Goal: Information Seeking & Learning: Learn about a topic

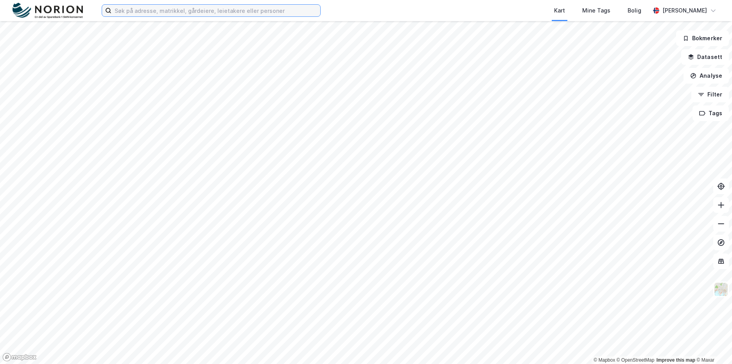
click at [151, 13] on input at bounding box center [215, 11] width 209 height 12
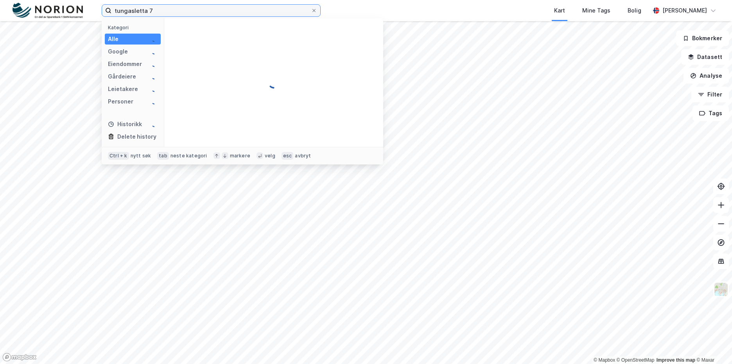
type input "tungasletta 7"
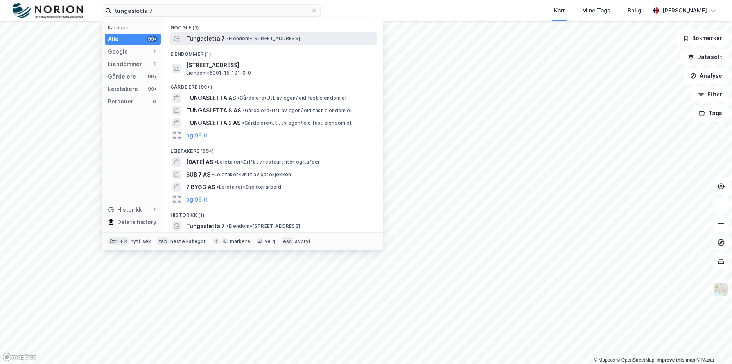
click at [187, 39] on span "Tungasletta 7" at bounding box center [205, 38] width 39 height 9
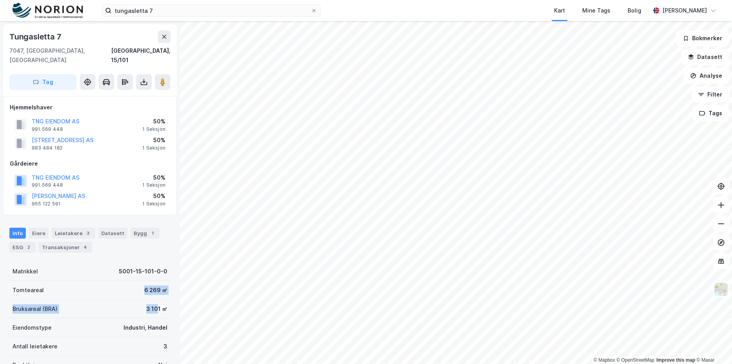
drag, startPoint x: 133, startPoint y: 285, endPoint x: 153, endPoint y: 301, distance: 25.6
click at [153, 301] on div "Matrikkel 5001-15-101-0-0 Tomteareal 6 269 ㎡ Bruksareal (BRA) 3 101 ㎡ Eiendomst…" at bounding box center [89, 337] width 161 height 150
click at [152, 305] on div "3 101 ㎡" at bounding box center [156, 309] width 21 height 9
drag, startPoint x: 137, startPoint y: 283, endPoint x: 167, endPoint y: 285, distance: 29.8
click at [167, 285] on div "[STREET_ADDRESS], 15/101 Tag Hjemmelshaver TNG EIENDOM AS 991 569 448 50% 1 Sek…" at bounding box center [90, 192] width 180 height 343
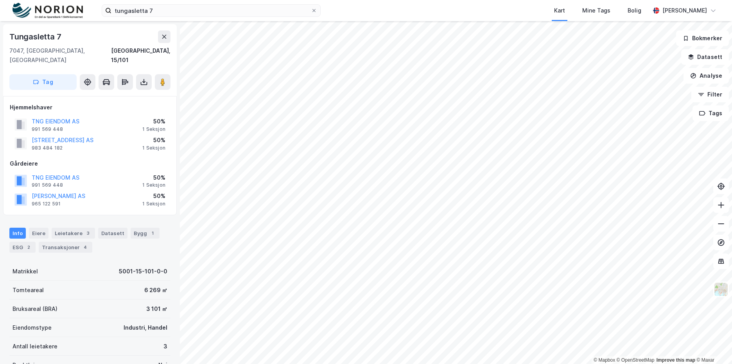
drag, startPoint x: 167, startPoint y: 285, endPoint x: 139, endPoint y: 292, distance: 29.0
click at [139, 300] on div "Bruksareal (BRA) 3 101 ㎡" at bounding box center [89, 309] width 161 height 19
drag, startPoint x: 143, startPoint y: 300, endPoint x: 159, endPoint y: 302, distance: 16.1
click at [159, 302] on div "Bruksareal (BRA) 3 101 ㎡" at bounding box center [89, 309] width 161 height 19
drag, startPoint x: 159, startPoint y: 302, endPoint x: 160, endPoint y: 341, distance: 39.1
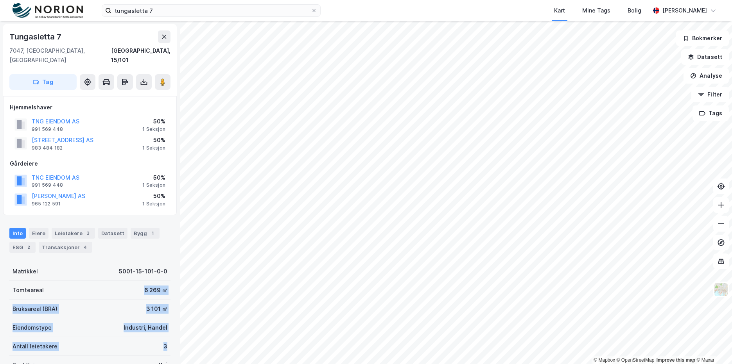
click at [160, 341] on div "Matrikkel 5001-15-101-0-0 Tomteareal 6 269 ㎡ Bruksareal (BRA) 3 101 ㎡ Eiendomst…" at bounding box center [89, 337] width 161 height 150
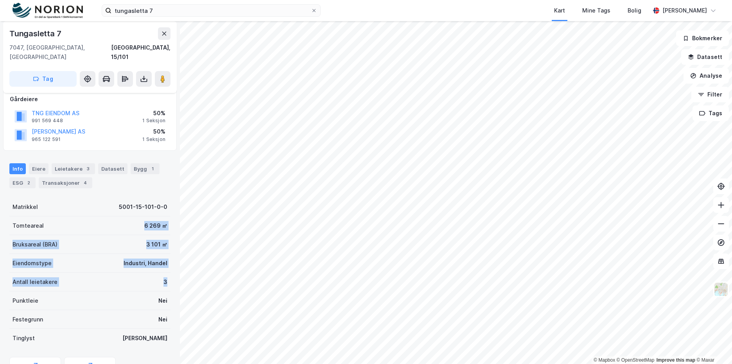
scroll to position [78, 0]
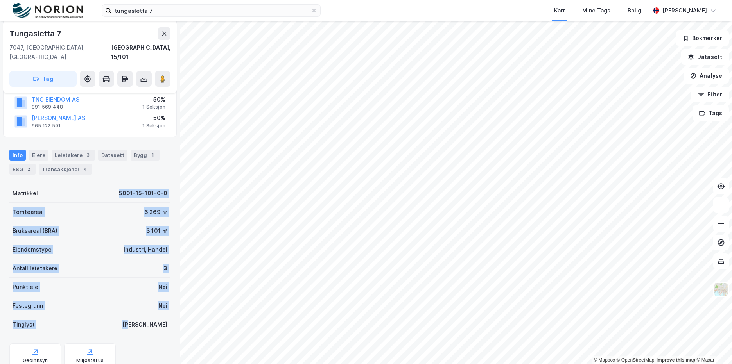
drag, startPoint x: 162, startPoint y: 317, endPoint x: 78, endPoint y: 179, distance: 160.9
click at [78, 184] on div "Matrikkel 5001-15-101-0-0 Tomteareal 6 269 ㎡ Bruksareal (BRA) 3 101 ㎡ Eiendomst…" at bounding box center [89, 259] width 161 height 150
drag, startPoint x: 78, startPoint y: 179, endPoint x: 80, endPoint y: 198, distance: 18.4
click at [80, 203] on div "Tomteareal 6 269 ㎡" at bounding box center [89, 212] width 161 height 19
drag, startPoint x: 9, startPoint y: 184, endPoint x: 179, endPoint y: 321, distance: 218.0
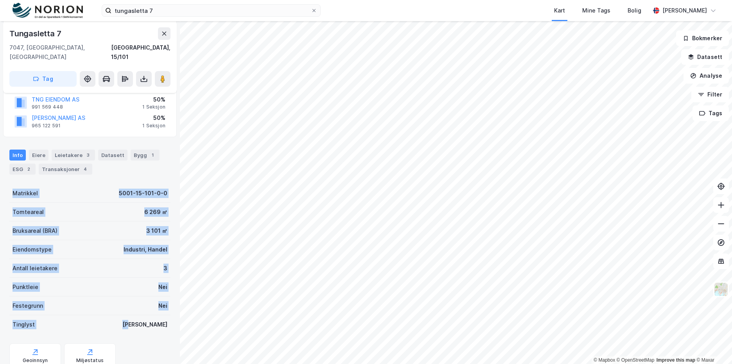
click at [179, 321] on div "[STREET_ADDRESS], 15/101 Tag Hjemmelshaver TNG EIENDOM AS 991 569 448 50% 1 Sek…" at bounding box center [90, 192] width 180 height 343
drag, startPoint x: 179, startPoint y: 321, endPoint x: 143, endPoint y: 291, distance: 46.3
click at [143, 297] on div "Festegrunn Nei" at bounding box center [89, 306] width 161 height 19
drag, startPoint x: 164, startPoint y: 320, endPoint x: 100, endPoint y: 180, distance: 154.2
click at [100, 184] on div "Matrikkel 5001-15-101-0-0 Tomteareal 6 269 ㎡ Bruksareal (BRA) 3 101 ㎡ Eiendomst…" at bounding box center [89, 259] width 161 height 150
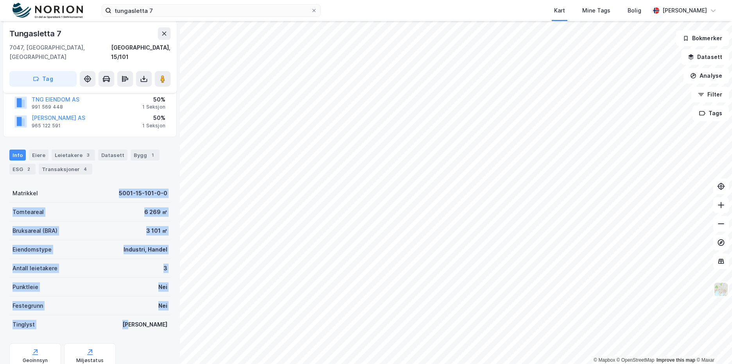
drag, startPoint x: 100, startPoint y: 180, endPoint x: 98, endPoint y: 183, distance: 4.2
click at [98, 184] on div "Matrikkel 5001-15-101-0-0" at bounding box center [89, 193] width 161 height 19
drag, startPoint x: 4, startPoint y: 184, endPoint x: 168, endPoint y: 312, distance: 208.1
click at [168, 312] on div "[STREET_ADDRESS], 15/101 Tag Hjemmelshaver TNG EIENDOM AS 991 569 448 50% 1 Sek…" at bounding box center [90, 192] width 180 height 343
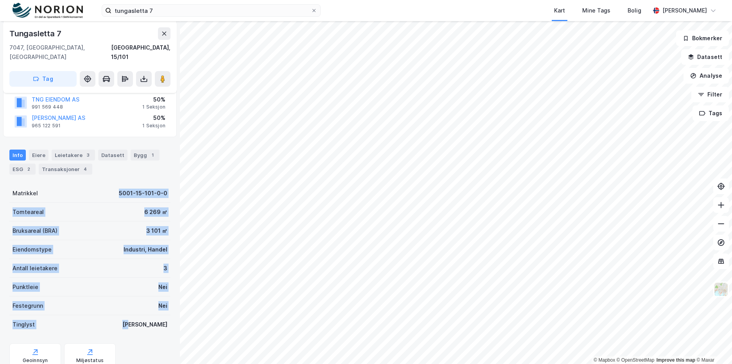
drag, startPoint x: 166, startPoint y: 318, endPoint x: 104, endPoint y: 190, distance: 142.4
click at [104, 190] on div "[STREET_ADDRESS], 15/101 Tag Hjemmelshaver TNG EIENDOM AS 991 569 448 50% 1 Sek…" at bounding box center [90, 192] width 180 height 343
click at [157, 316] on div "Tinglyst Ja" at bounding box center [89, 325] width 161 height 19
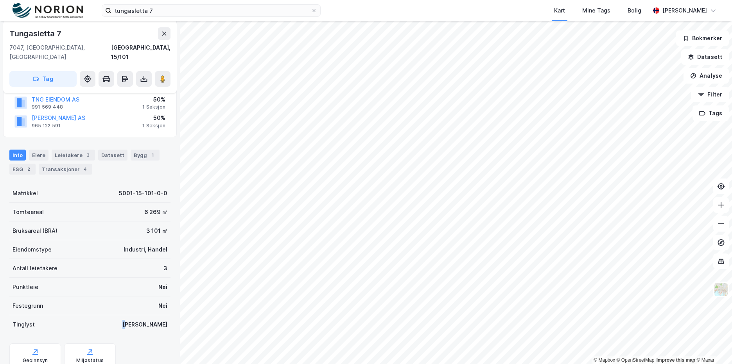
drag, startPoint x: 160, startPoint y: 315, endPoint x: 111, endPoint y: 305, distance: 49.1
click at [111, 305] on div "Matrikkel 5001-15-101-0-0 Tomteareal 6 269 ㎡ Bruksareal (BRA) 3 101 ㎡ Eiendomst…" at bounding box center [89, 259] width 161 height 150
drag, startPoint x: 111, startPoint y: 305, endPoint x: 142, endPoint y: 239, distance: 72.8
click at [142, 239] on div "Matrikkel 5001-15-101-0-0 Tomteareal 6 269 ㎡ Bruksareal (BRA) 3 101 ㎡ Eiendomst…" at bounding box center [89, 259] width 161 height 150
click at [142, 245] on div "Industri, Handel" at bounding box center [146, 249] width 44 height 9
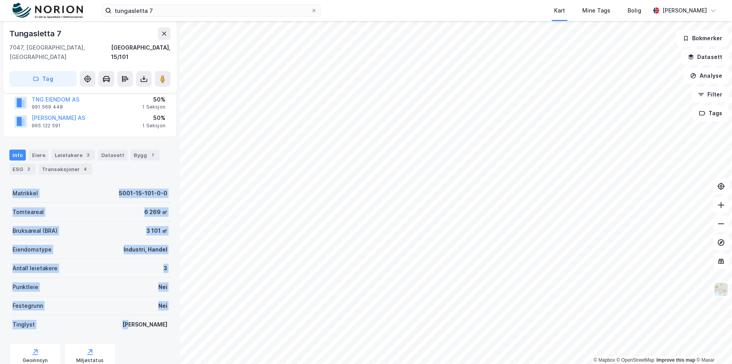
drag, startPoint x: 8, startPoint y: 183, endPoint x: 164, endPoint y: 317, distance: 206.0
click at [164, 317] on div "[STREET_ADDRESS], 15/101 Tag Hjemmelshaver TNG EIENDOM AS 991 569 448 50% 1 Sek…" at bounding box center [90, 192] width 180 height 343
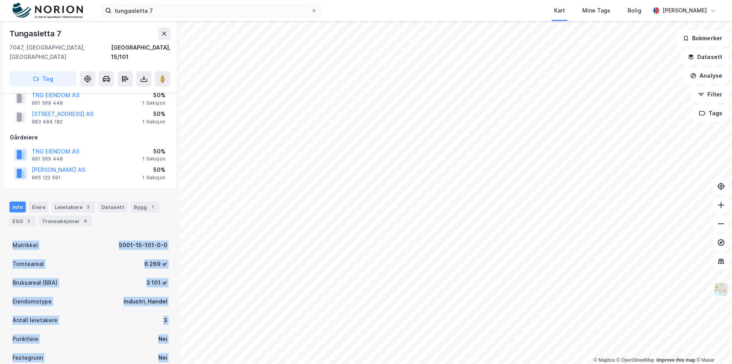
scroll to position [0, 0]
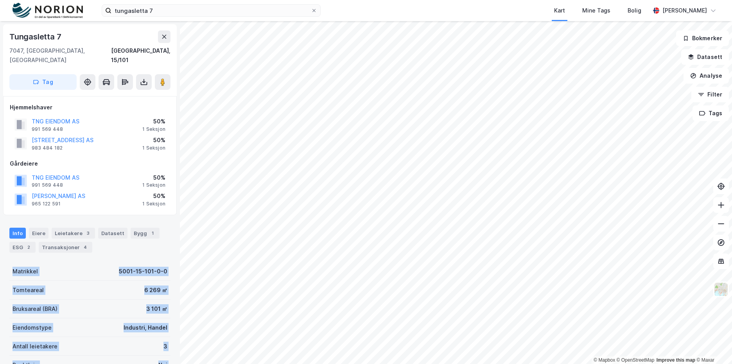
click at [127, 262] on div "Matrikkel 5001-15-101-0-0" at bounding box center [89, 271] width 161 height 19
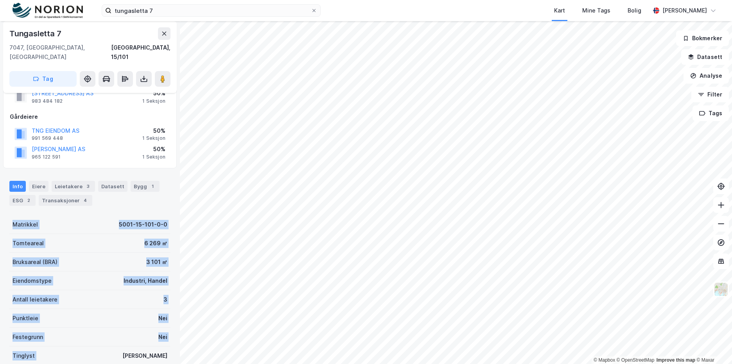
scroll to position [54, 0]
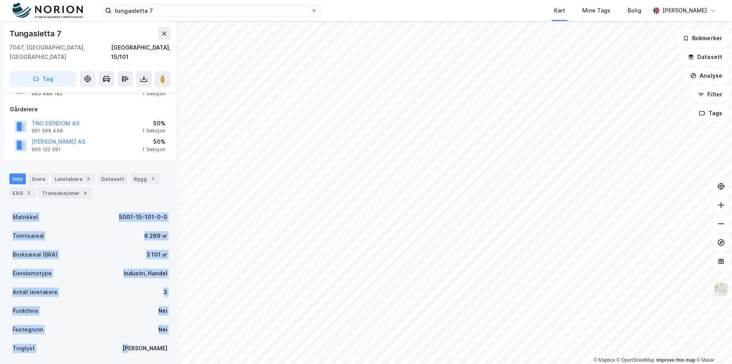
drag, startPoint x: 7, startPoint y: 264, endPoint x: 167, endPoint y: 344, distance: 179.4
click at [167, 344] on div "[STREET_ADDRESS], 15/101 Tag Hjemmelshaver TNG EIENDOM AS 991 569 448 50% 1 Sek…" at bounding box center [90, 192] width 180 height 343
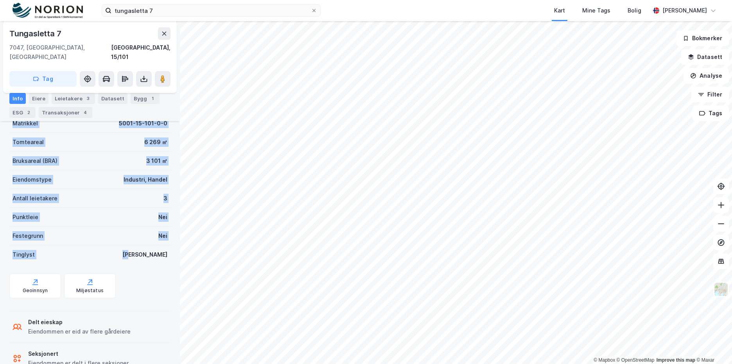
scroll to position [145, 0]
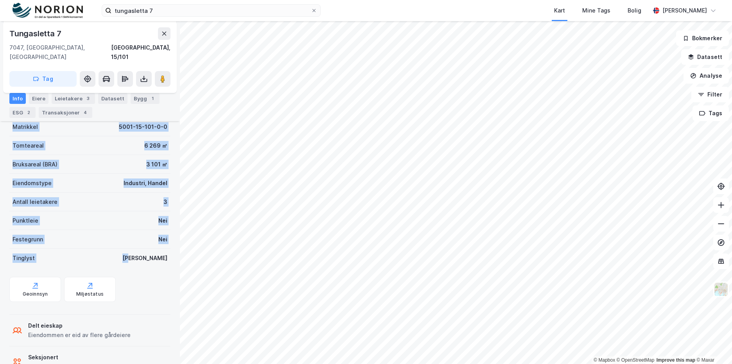
click at [166, 253] on div "[STREET_ADDRESS], 15/101 Tag Hjemmelshaver TNG EIENDOM AS 991 569 448 50% 1 Sek…" at bounding box center [90, 192] width 180 height 343
drag, startPoint x: 166, startPoint y: 249, endPoint x: 20, endPoint y: 149, distance: 177.1
click at [20, 149] on div "[STREET_ADDRESS], 15/101 Tag Hjemmelshaver TNG EIENDOM AS 991 569 448 50% 1 Sek…" at bounding box center [90, 192] width 180 height 343
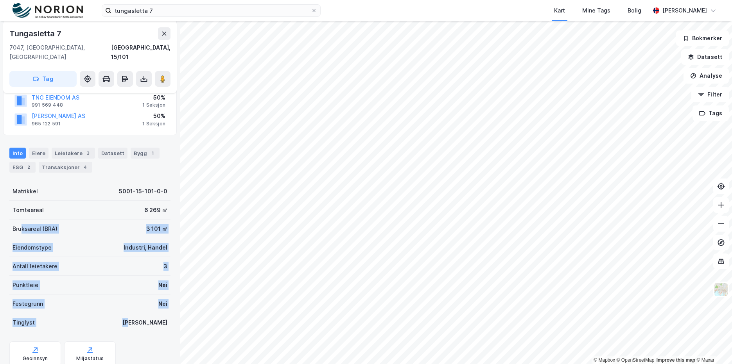
scroll to position [66, 0]
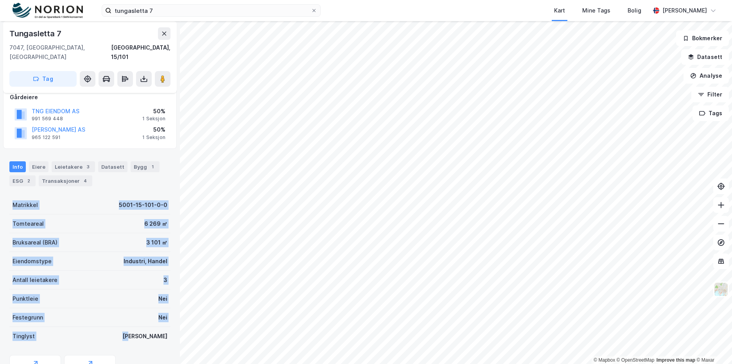
drag, startPoint x: 8, startPoint y: 194, endPoint x: 167, endPoint y: 330, distance: 208.6
click at [167, 330] on div "[STREET_ADDRESS], 15/101 Tag Hjemmelshaver TNG EIENDOM AS 991 569 448 50% 1 Sek…" at bounding box center [90, 192] width 180 height 343
drag, startPoint x: 167, startPoint y: 330, endPoint x: 144, endPoint y: 298, distance: 38.7
click at [144, 298] on div "Punktleie Nei" at bounding box center [89, 299] width 161 height 19
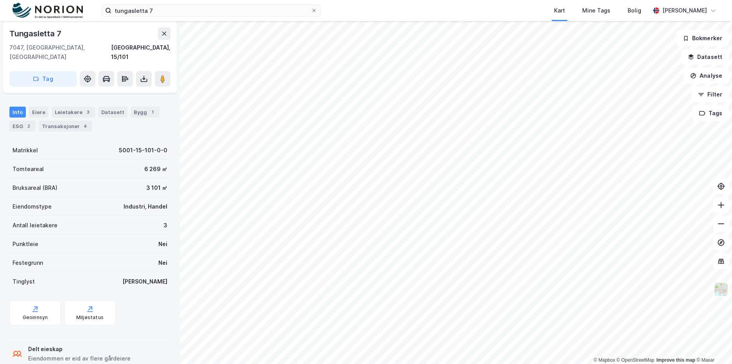
scroll to position [124, 0]
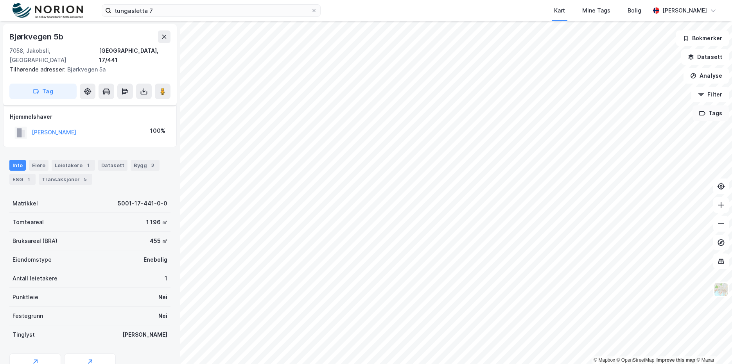
scroll to position [30, 0]
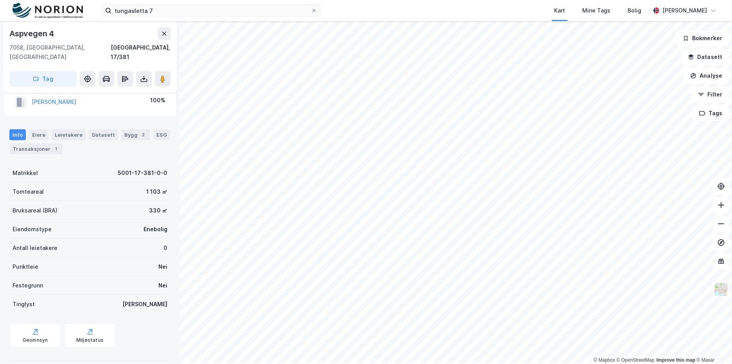
scroll to position [6, 0]
